Goal: Information Seeking & Learning: Learn about a topic

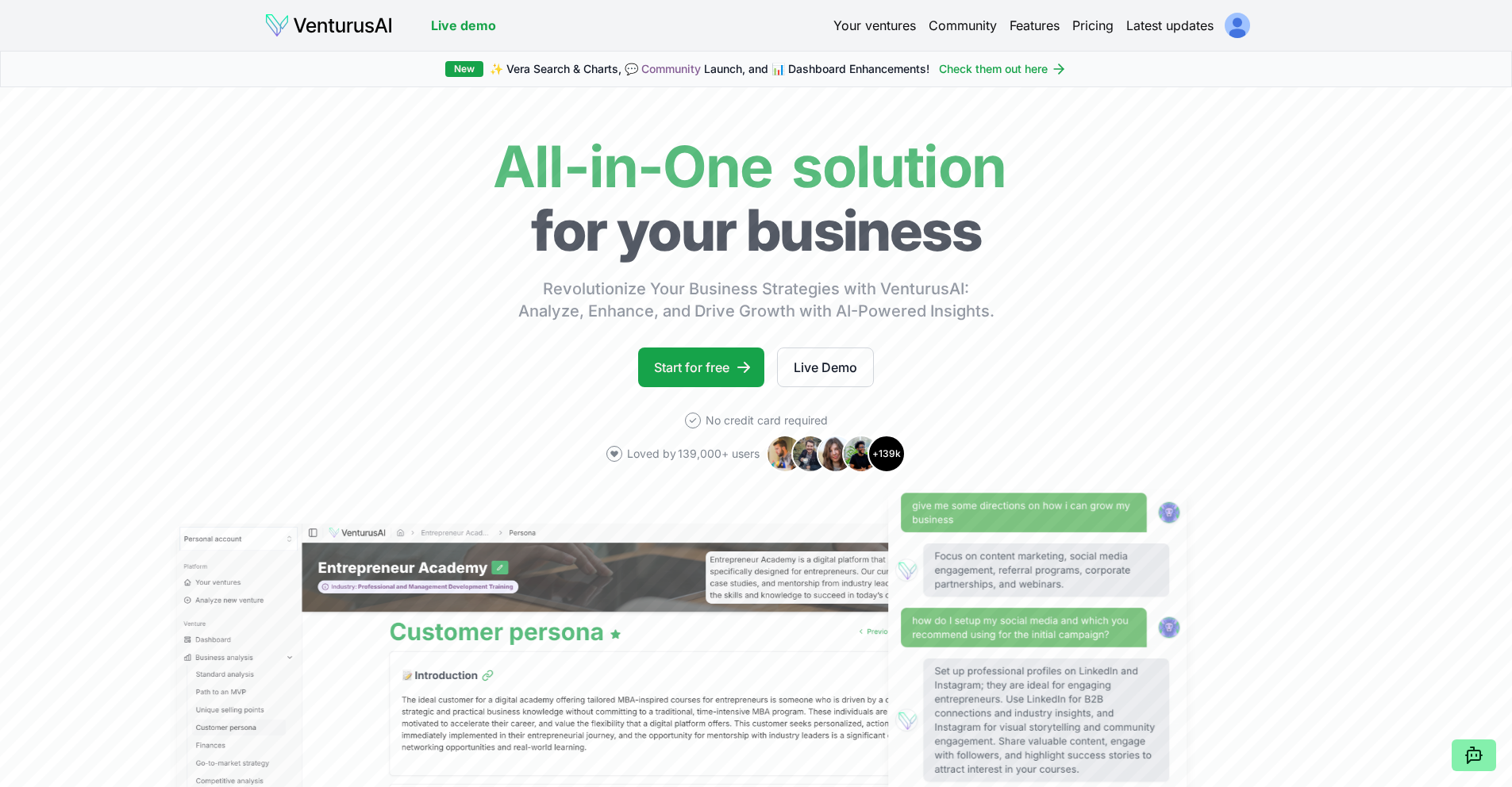
click at [1190, 28] on link "Latest updates" at bounding box center [1169, 25] width 87 height 19
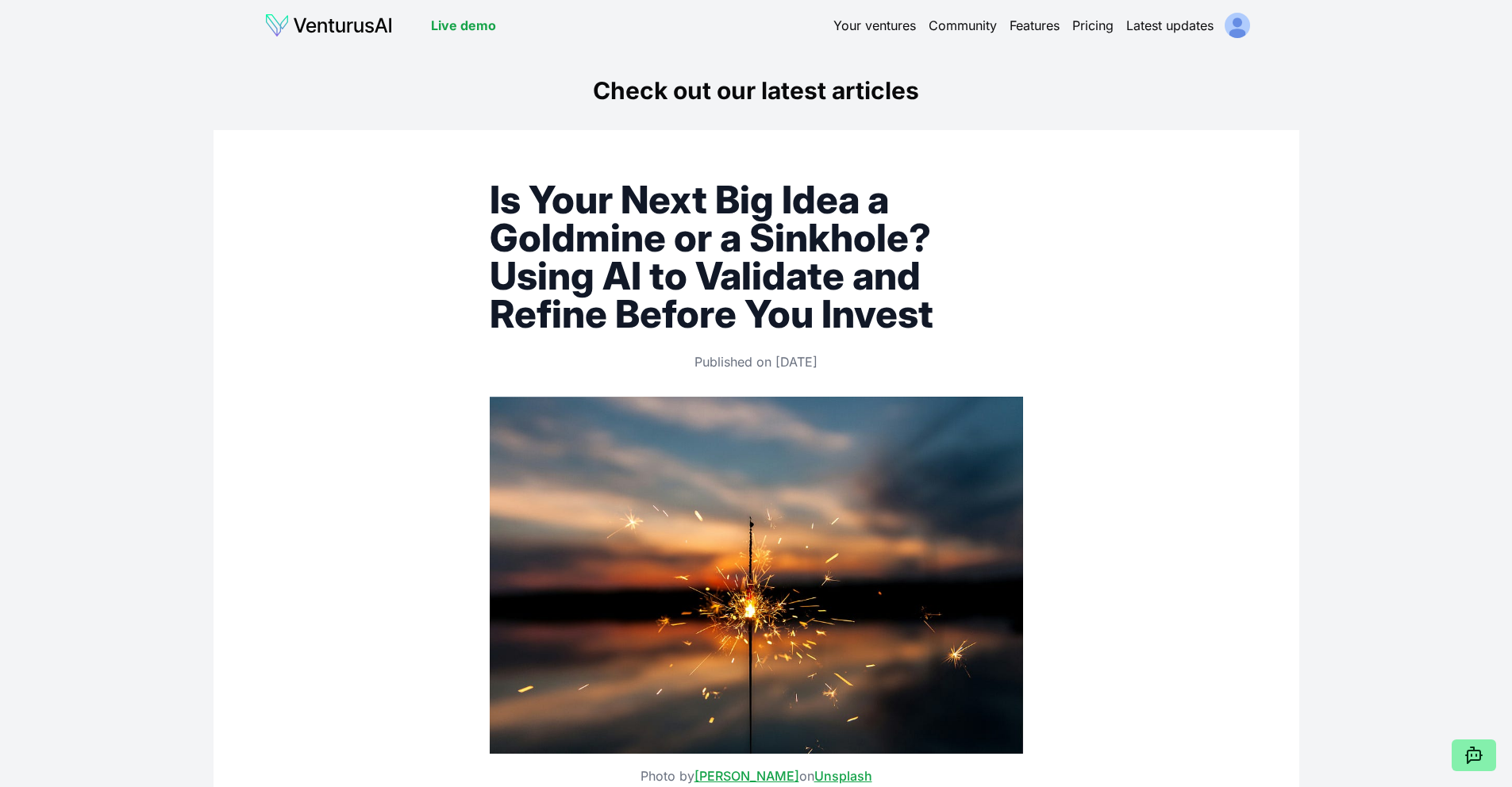
click at [1242, 24] on html "We value your privacy We use cookies to enhance your browsing experience, serve…" at bounding box center [756, 393] width 1512 height 787
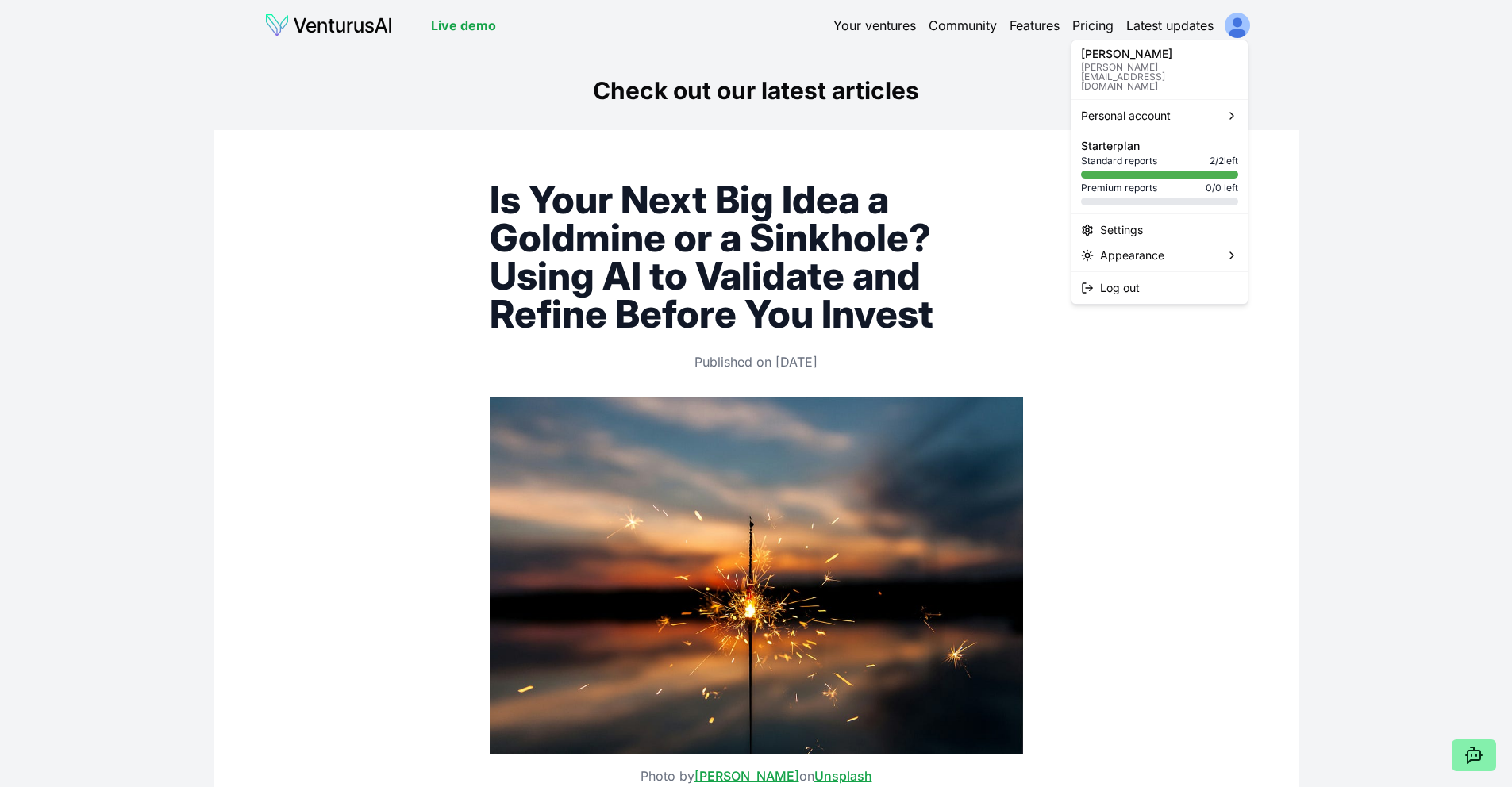
click at [1362, 33] on html "We value your privacy We use cookies to enhance your browsing experience, serve…" at bounding box center [756, 393] width 1512 height 787
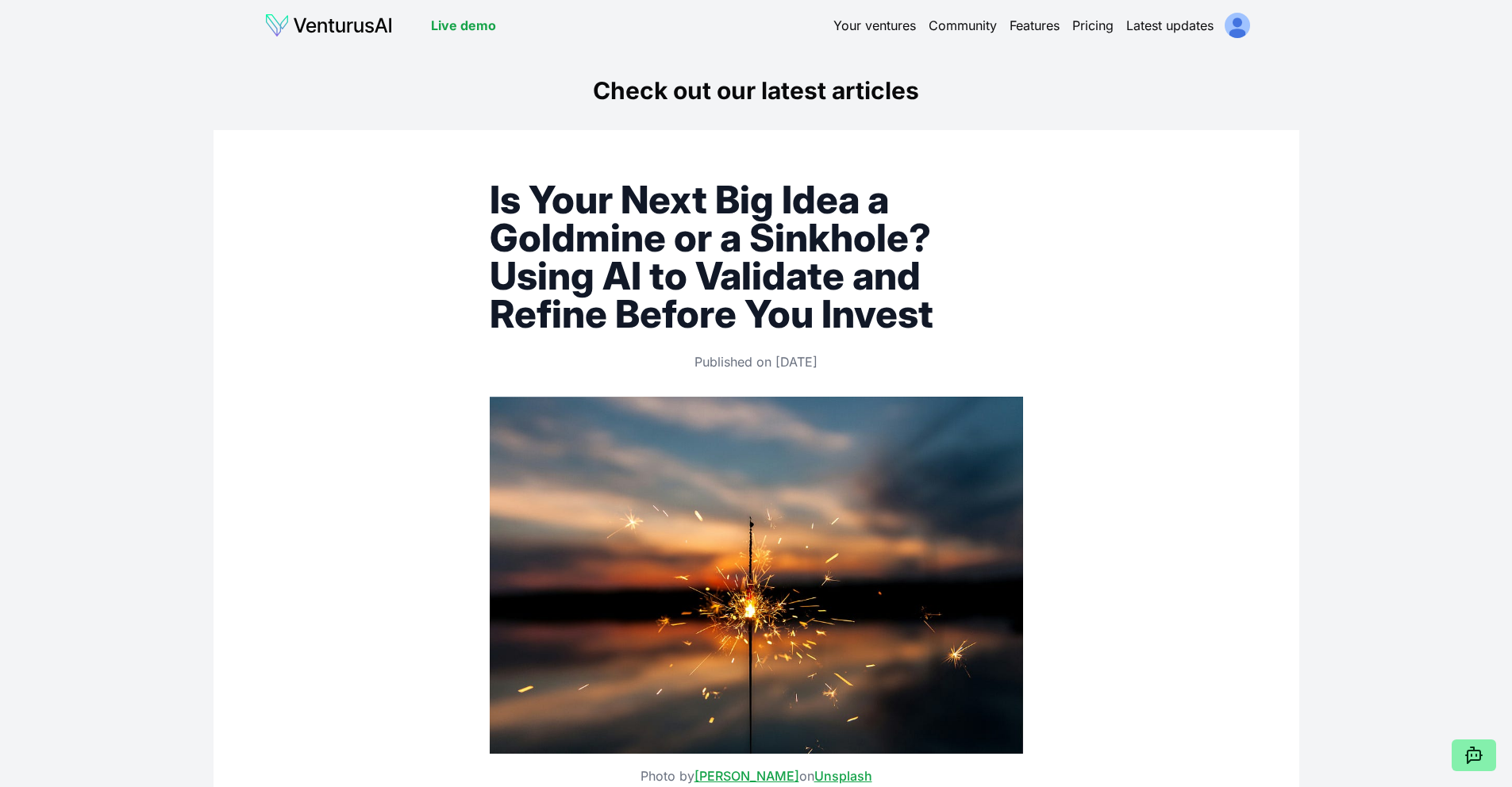
click at [332, 30] on img at bounding box center [329, 26] width 129 height 26
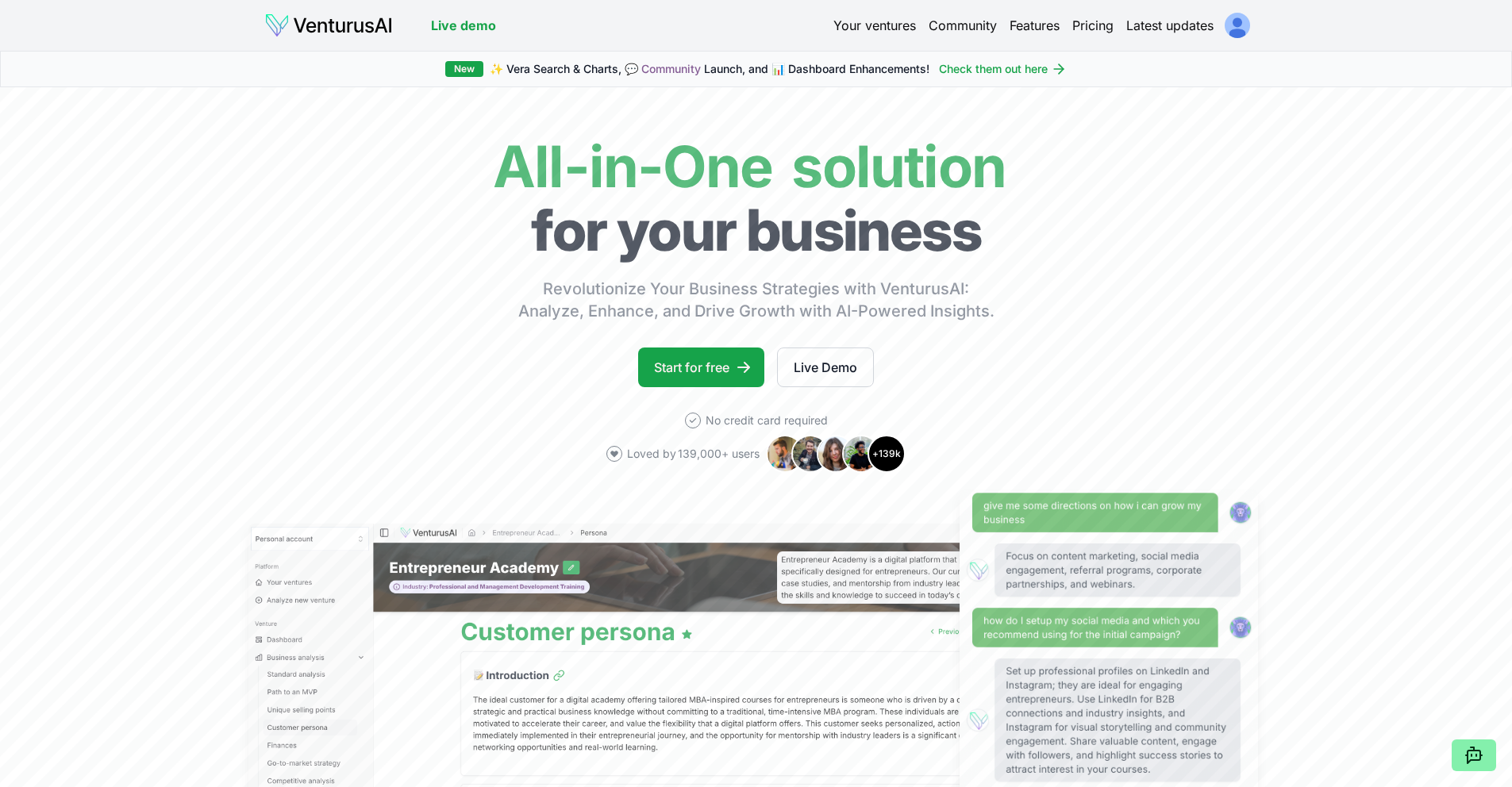
click at [880, 27] on link "Your ventures" at bounding box center [874, 25] width 83 height 19
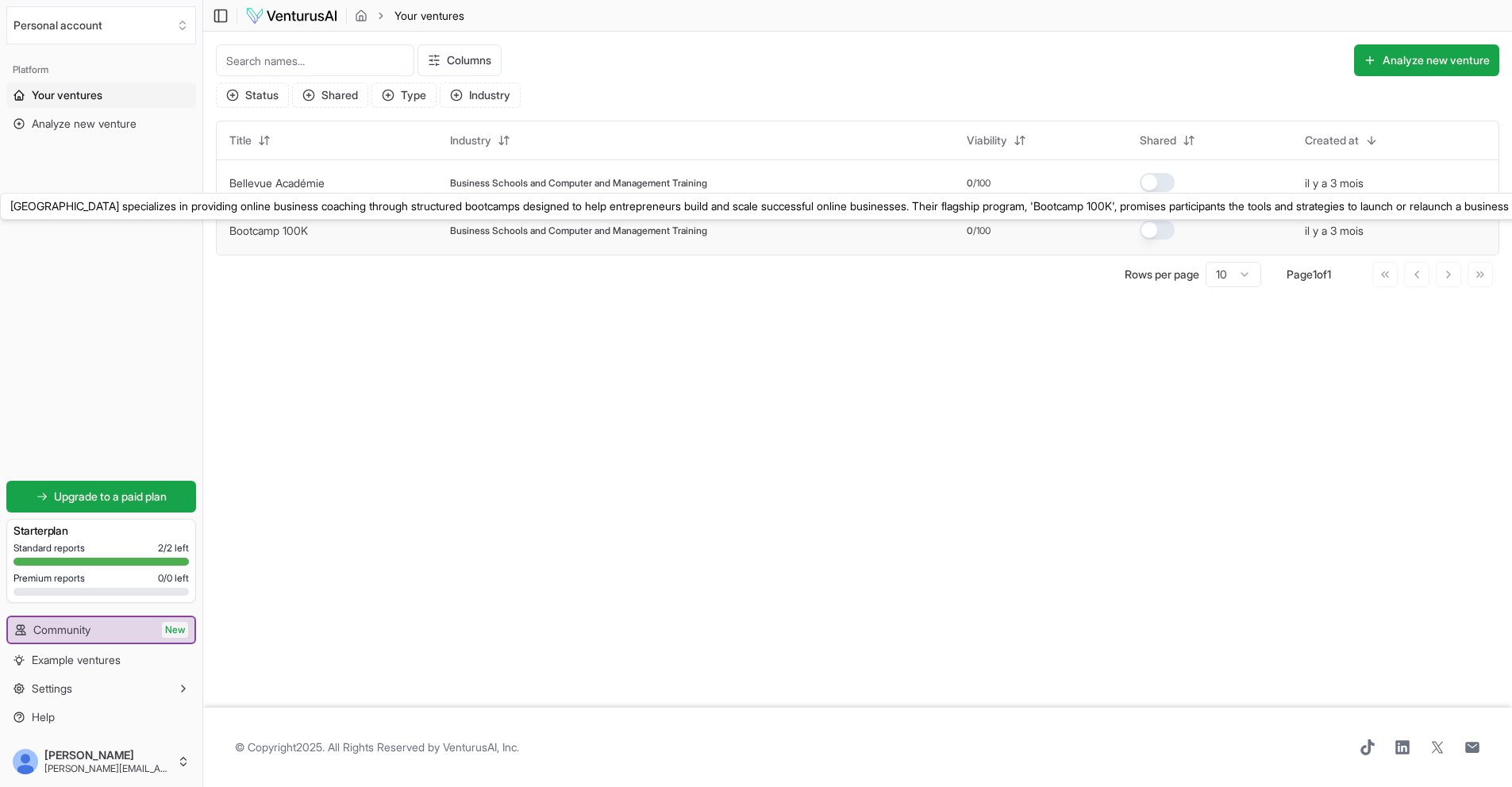
click at [306, 227] on link "Bootcamp 100K" at bounding box center [269, 230] width 79 height 14
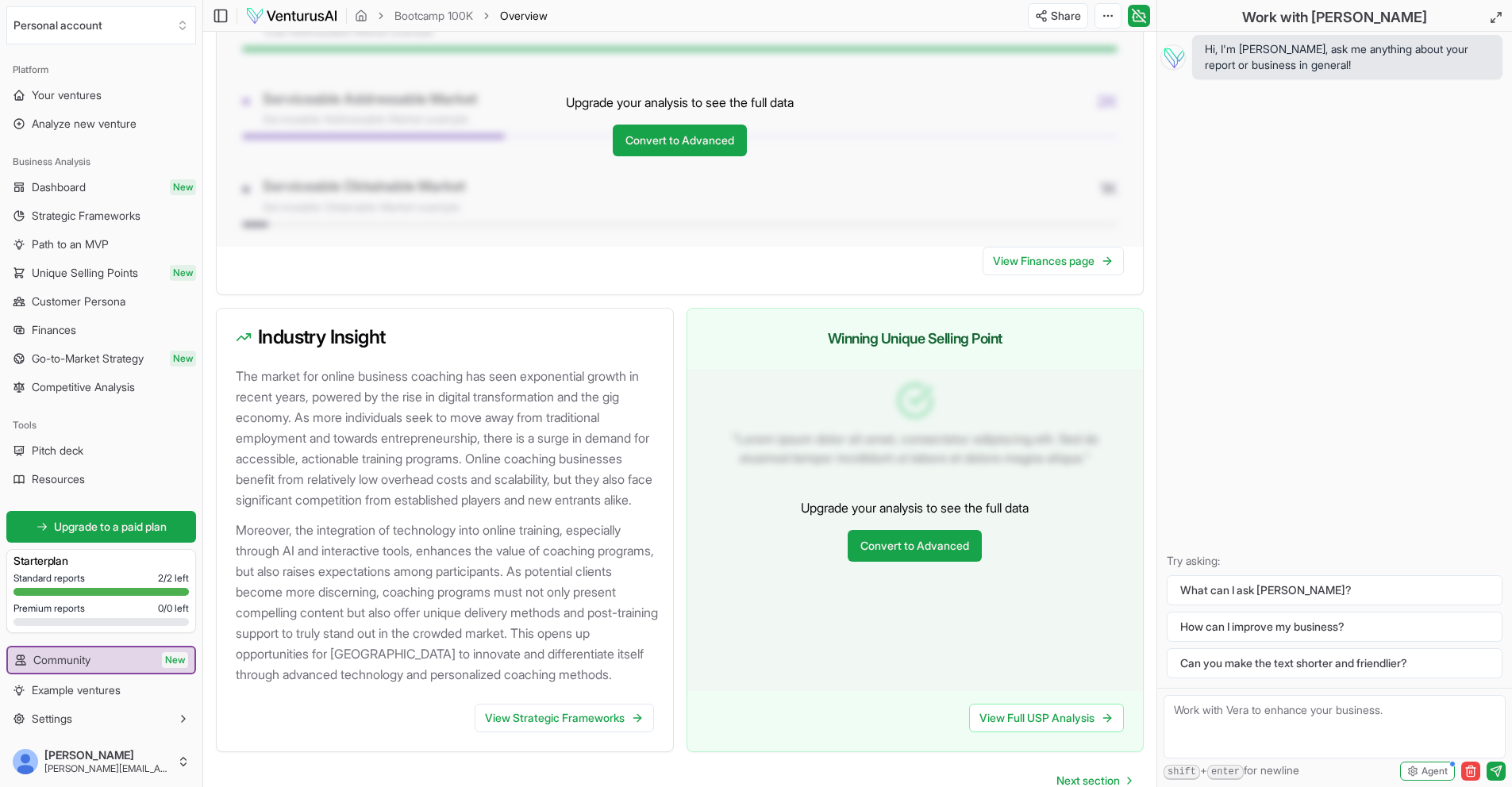
scroll to position [1496, 0]
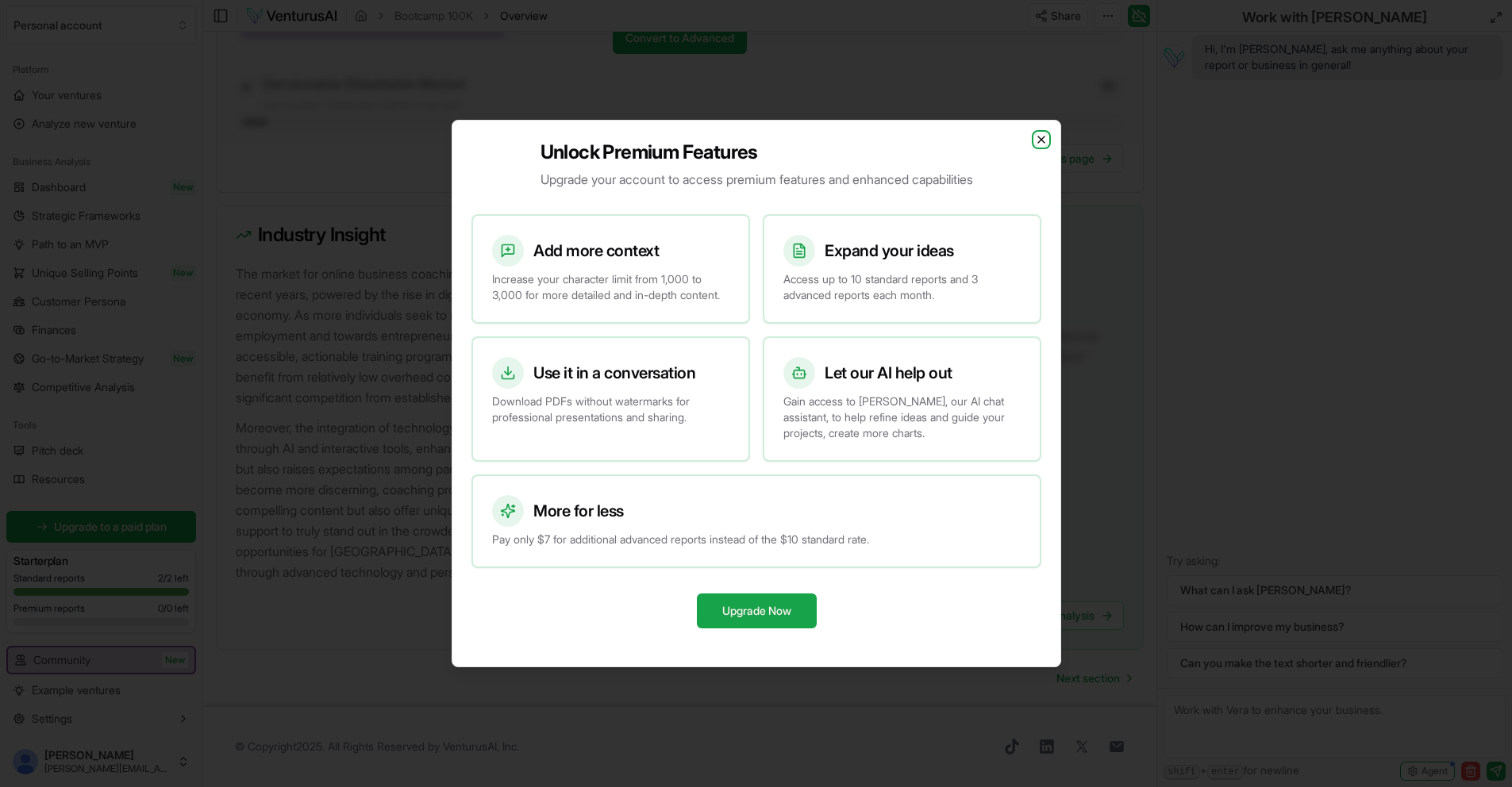
click at [1042, 133] on icon "button" at bounding box center [1042, 140] width 13 height 13
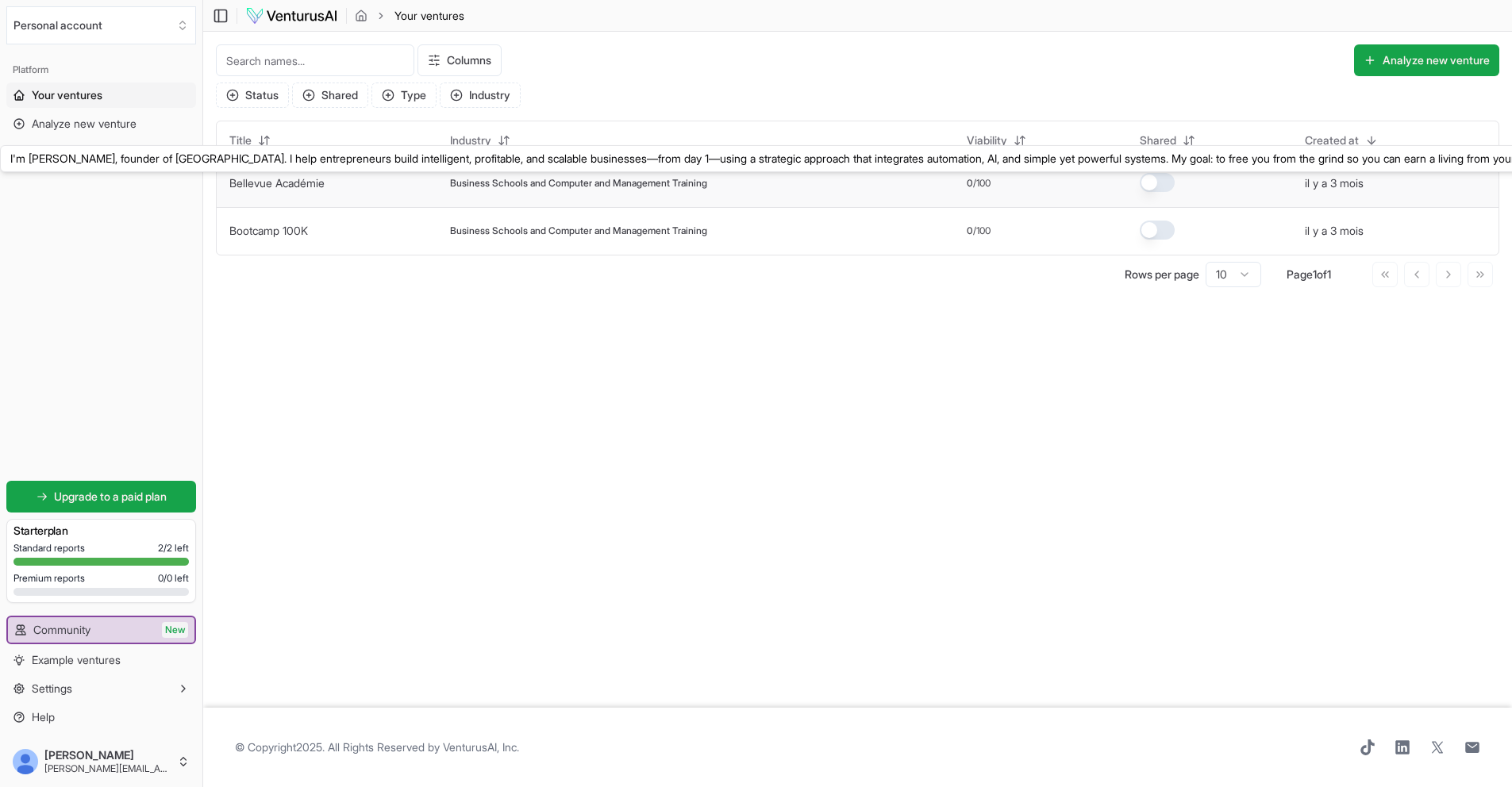
click at [320, 186] on link "Bellevue Académie" at bounding box center [277, 183] width 96 height 14
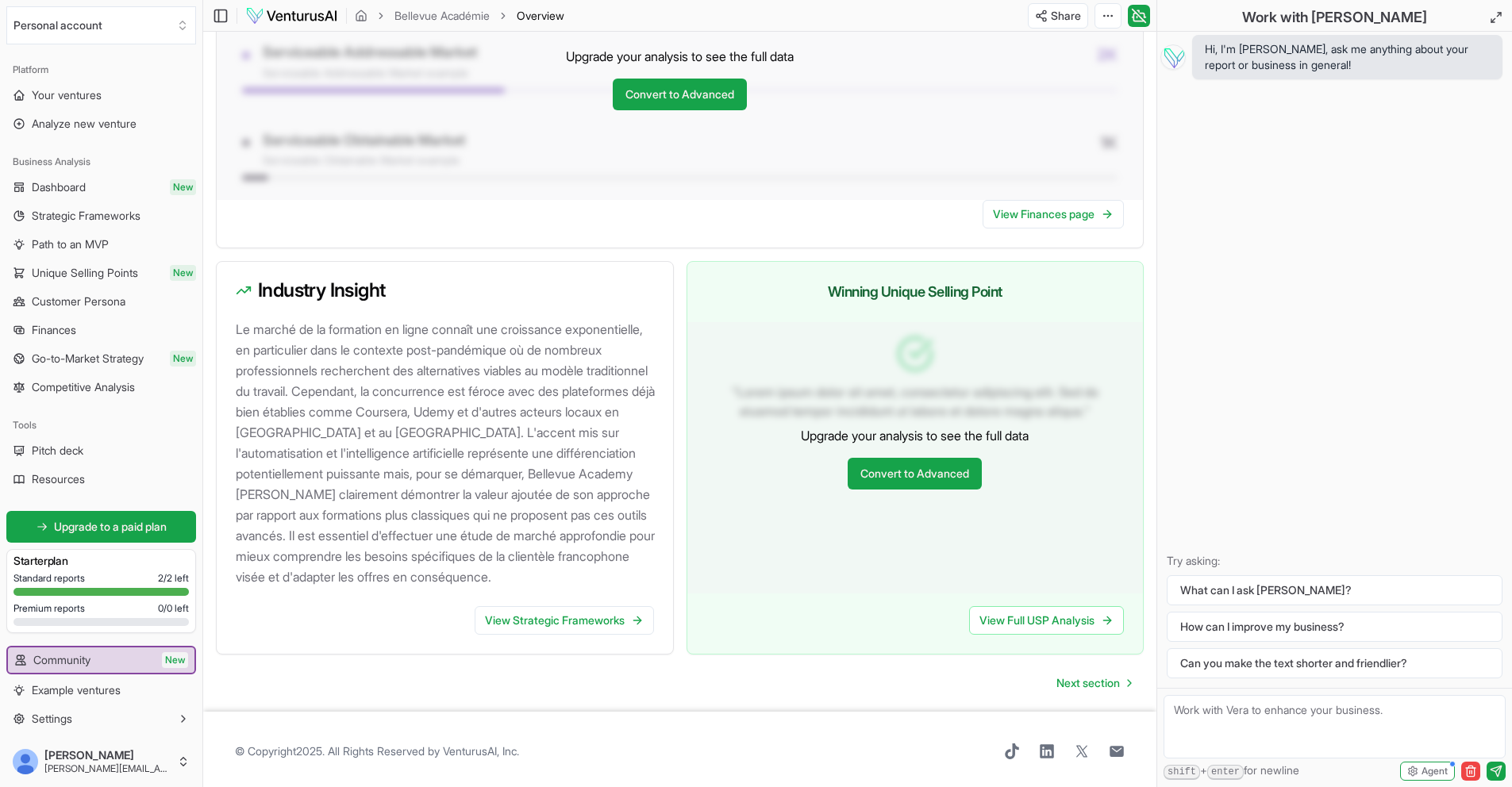
scroll to position [1386, 0]
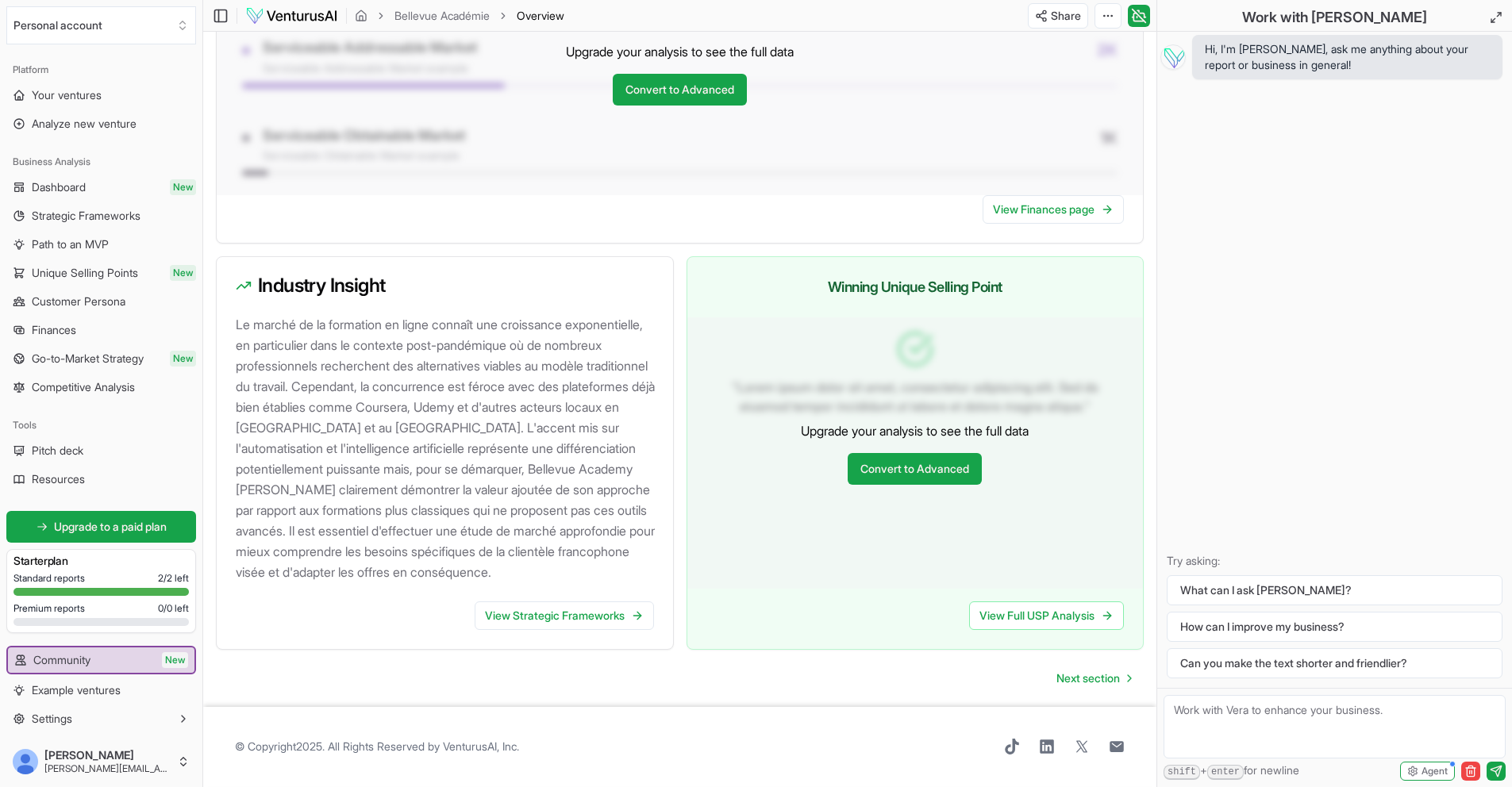
click at [284, 276] on h3 "Industry Insight" at bounding box center [445, 286] width 418 height 19
click at [501, 617] on link "View Strategic Frameworks" at bounding box center [564, 615] width 179 height 28
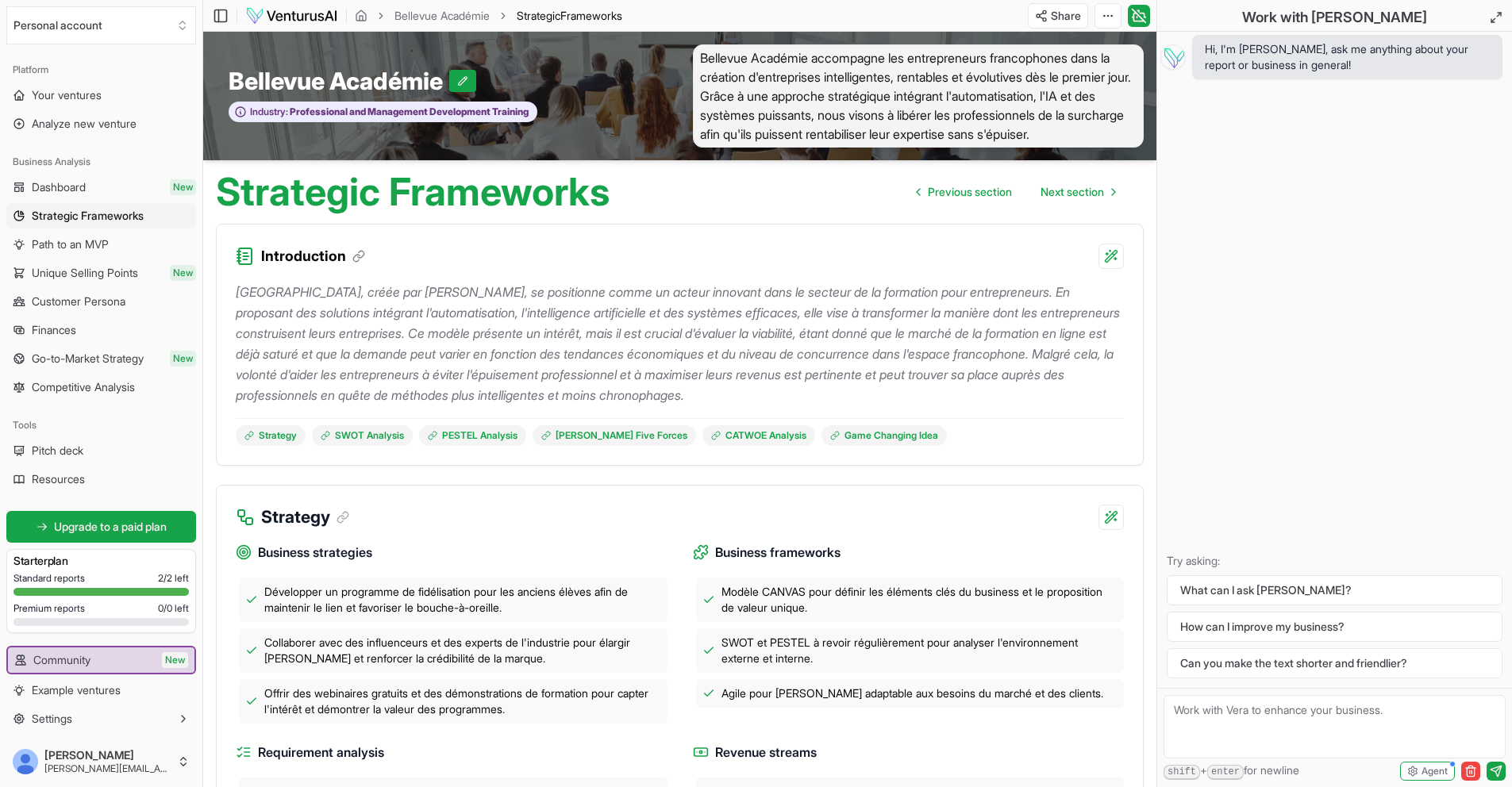
click at [300, 11] on img at bounding box center [291, 16] width 93 height 19
